Goal: Information Seeking & Learning: Find specific fact

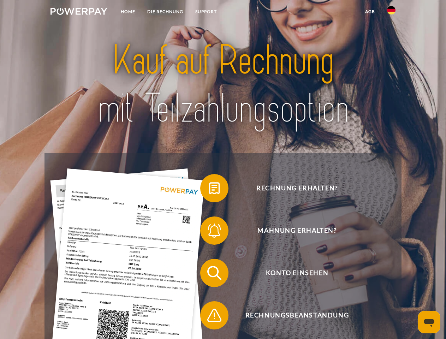
click at [79, 12] on img at bounding box center [78, 11] width 57 height 7
click at [391, 12] on img at bounding box center [391, 10] width 8 height 8
click at [370, 12] on link "agb" at bounding box center [370, 11] width 22 height 13
click at [209, 190] on span at bounding box center [203, 187] width 35 height 35
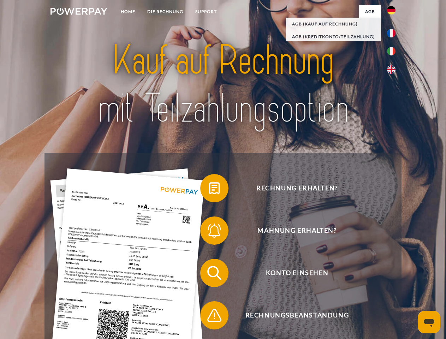
click at [209, 232] on span at bounding box center [203, 230] width 35 height 35
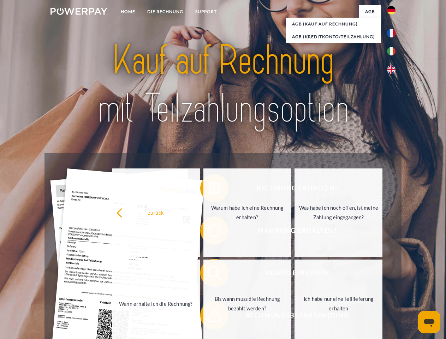
click at [209, 274] on link "Bis wann muss die Rechnung bezahlt werden?" at bounding box center [247, 303] width 88 height 88
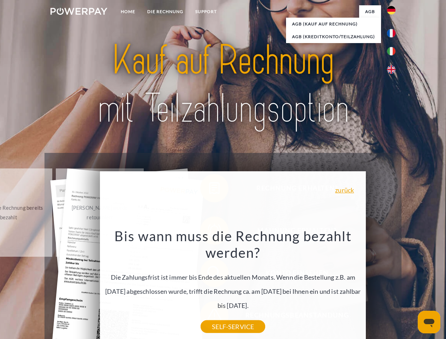
click at [429, 322] on icon "Messaging-Fenster öffnen" at bounding box center [429, 323] width 11 height 8
